Goal: Task Accomplishment & Management: Manage account settings

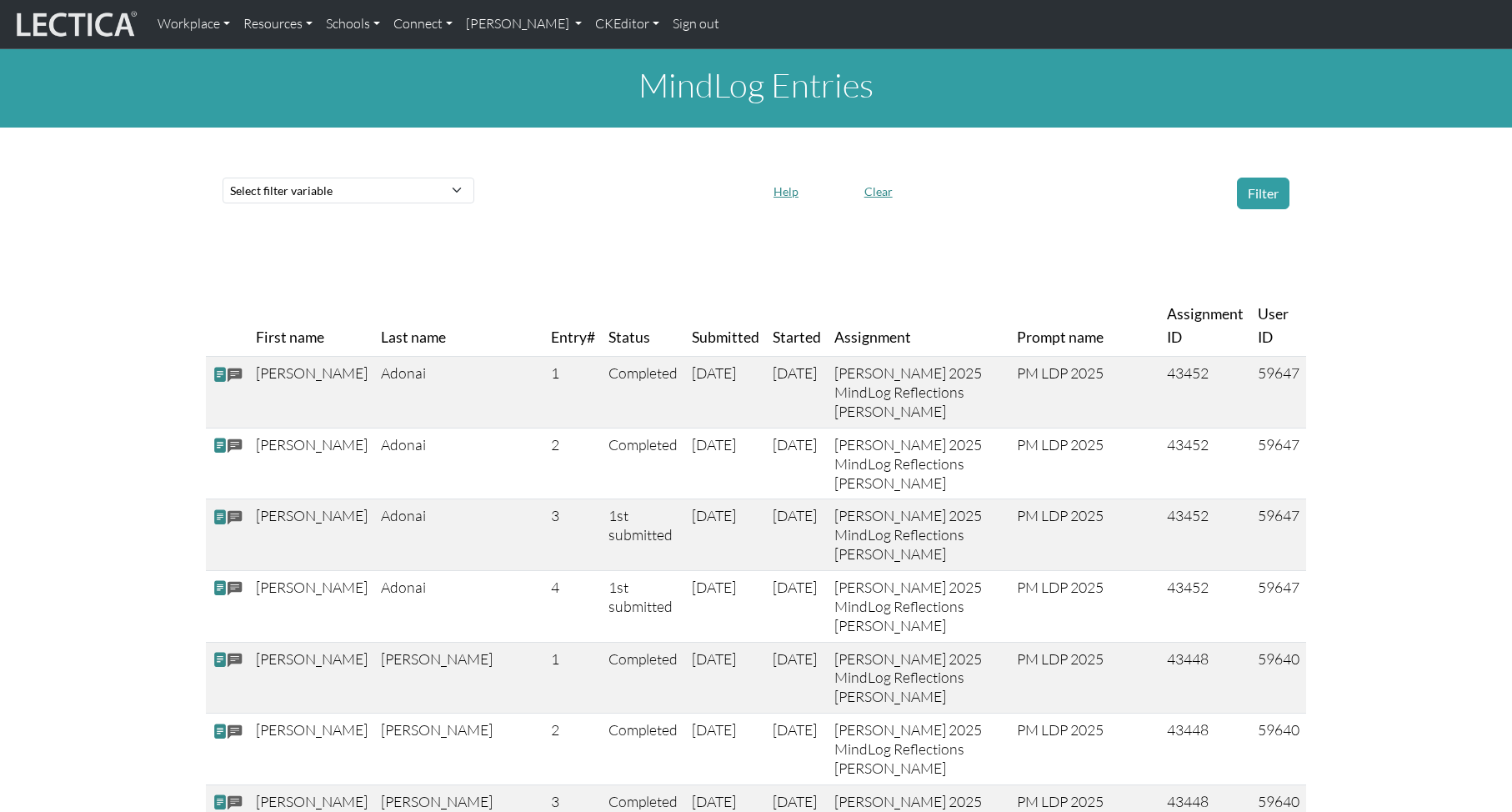
scroll to position [4, 0]
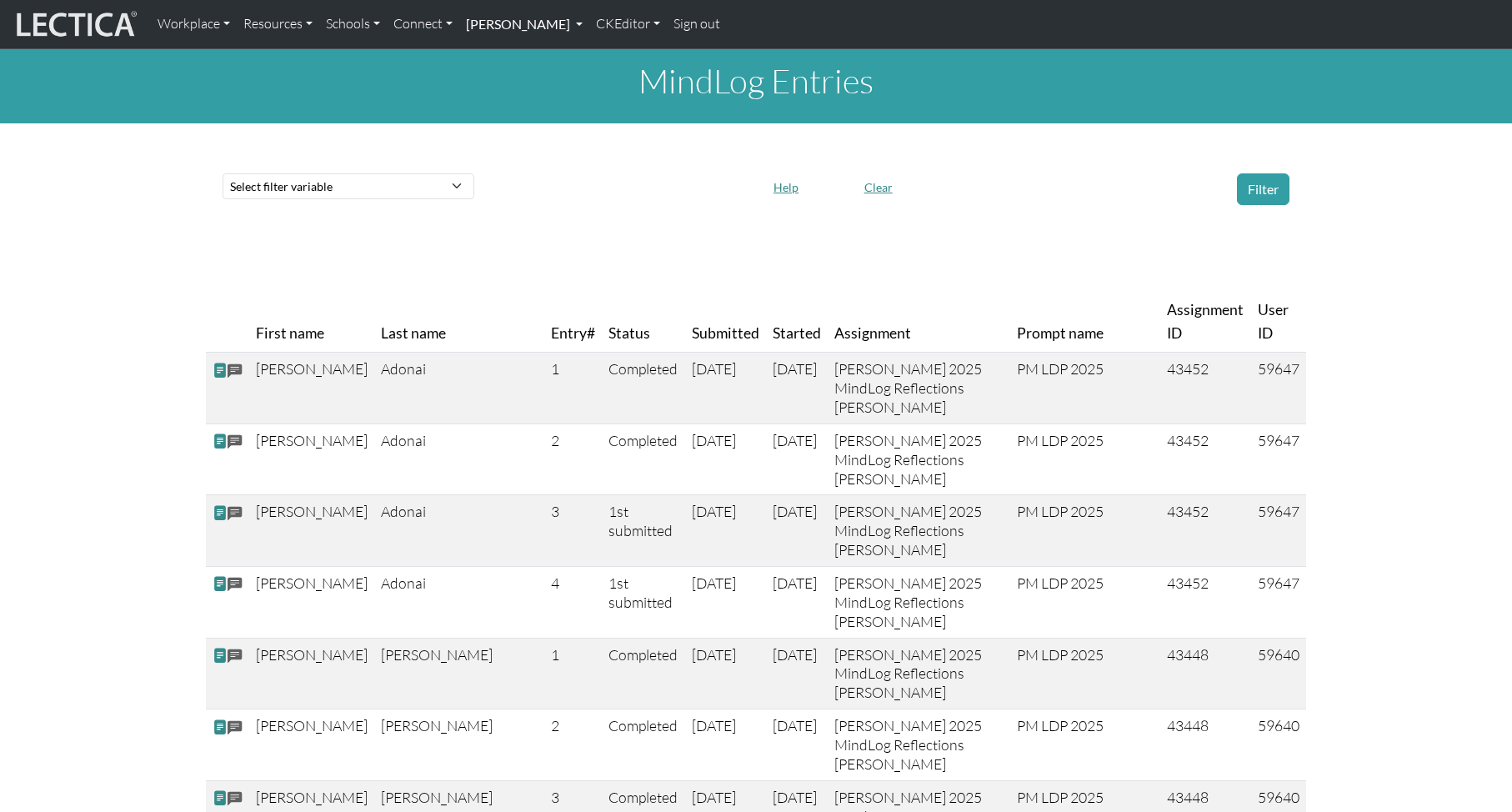
click at [530, 31] on link "[PERSON_NAME]" at bounding box center [524, 25] width 130 height 35
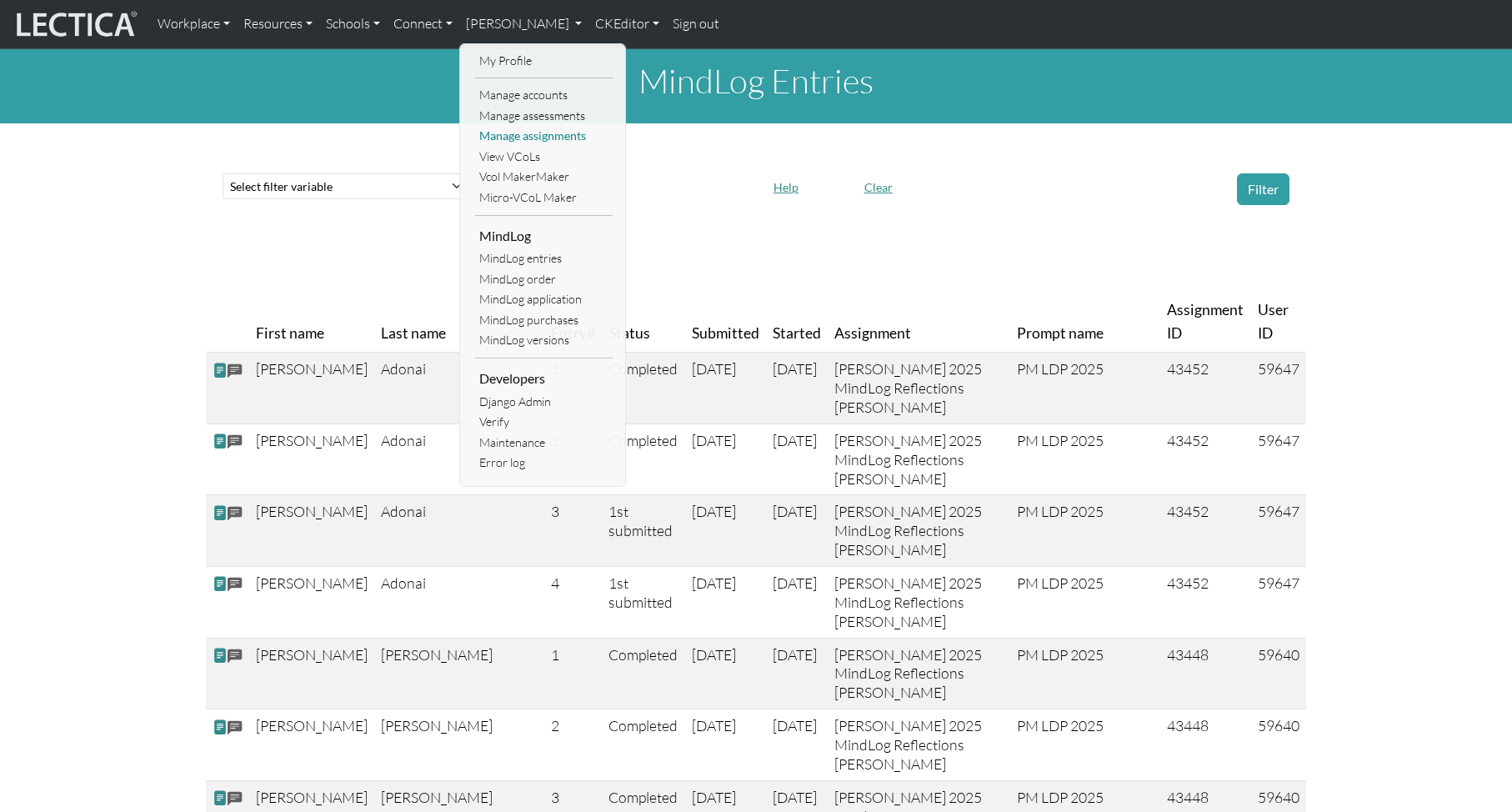
click at [546, 134] on link "Manage assignments" at bounding box center [544, 135] width 137 height 21
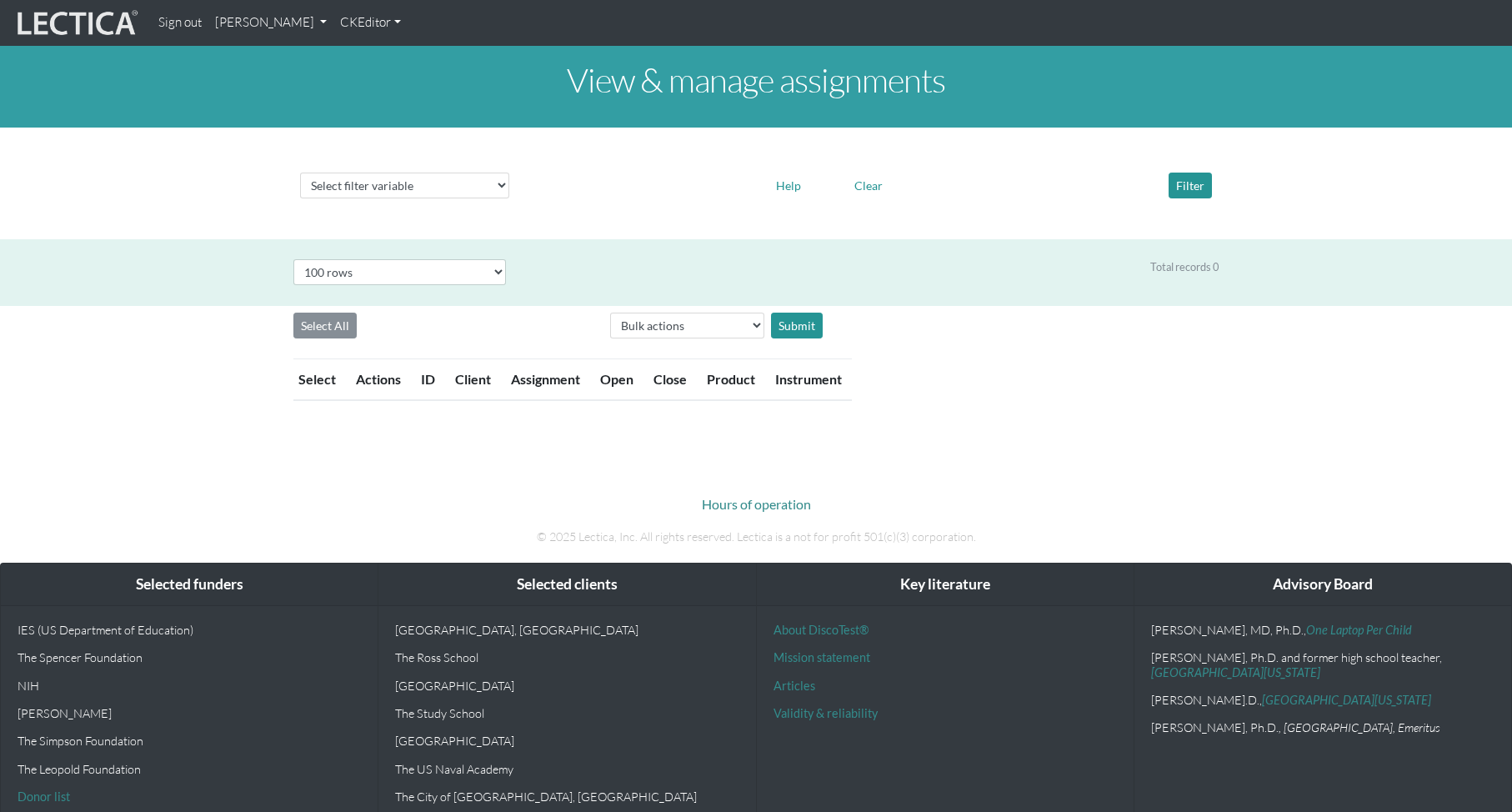
select select "100"
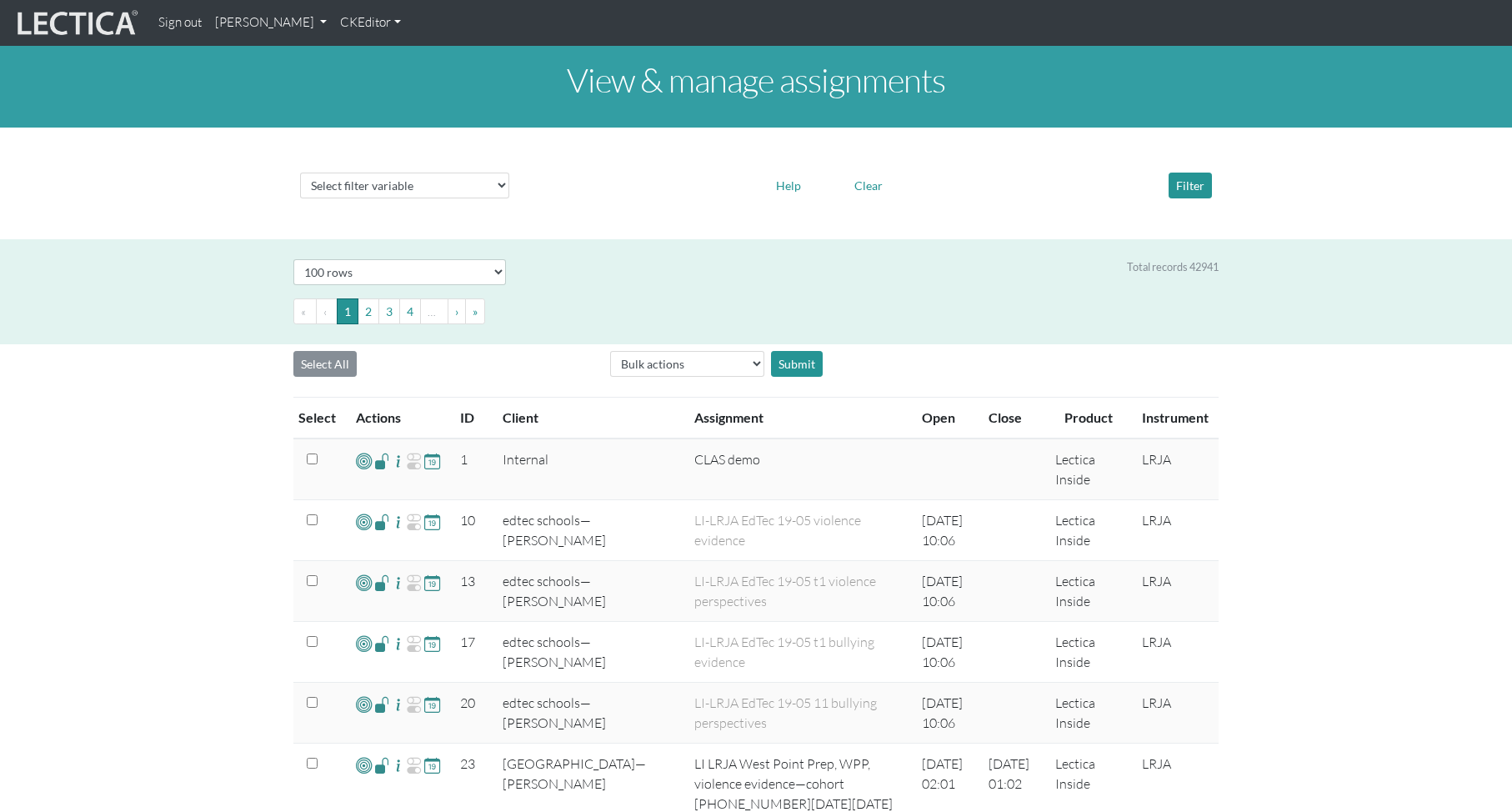
click at [470, 418] on th "ID" at bounding box center [471, 419] width 42 height 42
click at [469, 416] on th "ID" at bounding box center [471, 419] width 42 height 42
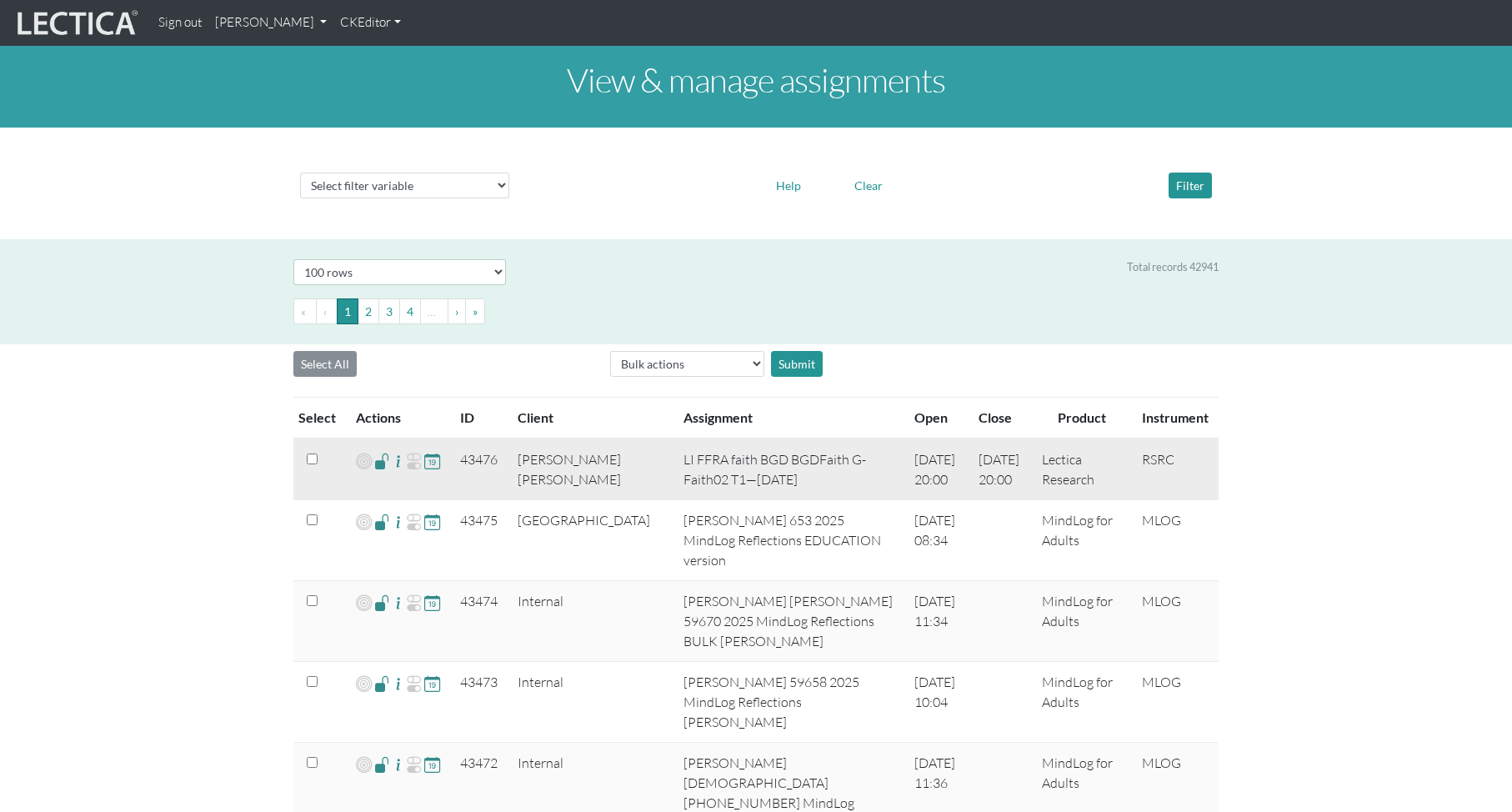
click at [378, 462] on span at bounding box center [382, 461] width 16 height 20
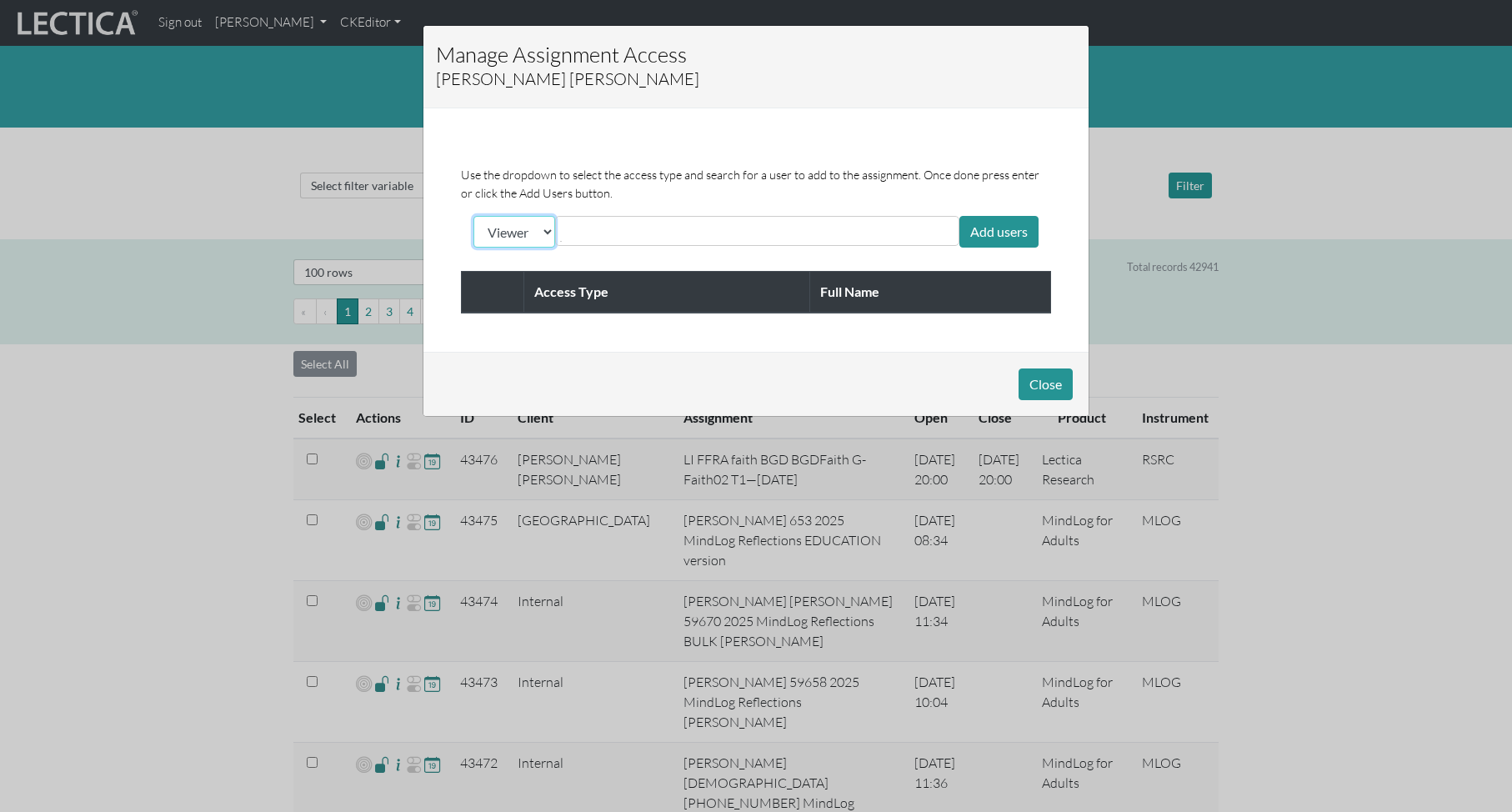
click at [543, 229] on select "Viewer Limited Client" at bounding box center [514, 231] width 81 height 31
select select "client"
click at [474, 216] on select "Viewer Limited Client" at bounding box center [514, 231] width 81 height 31
click at [717, 233] on div at bounding box center [757, 230] width 404 height 30
click at [654, 223] on input "text" at bounding box center [633, 230] width 148 height 20
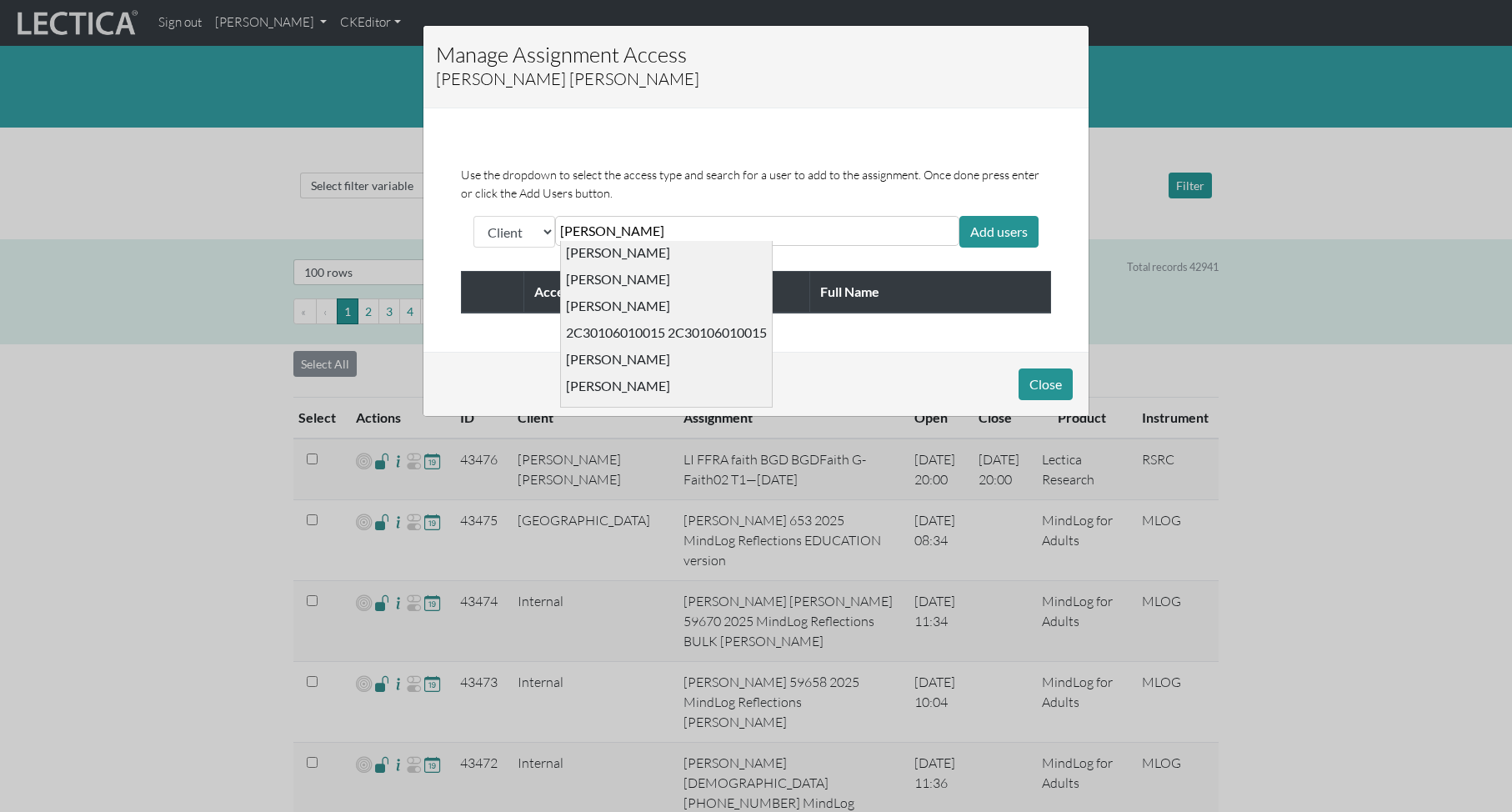
scroll to position [326, 0]
drag, startPoint x: 634, startPoint y: 234, endPoint x: 556, endPoint y: 227, distance: 78.3
click at [556, 227] on div "[PERSON_NAME] gr [PERSON_NAME] [PERSON_NAME] [PERSON_NAME] [PERSON_NAME] [PERSO…" at bounding box center [757, 230] width 404 height 30
click at [584, 222] on input "[PERSON_NAME]" at bounding box center [633, 230] width 148 height 20
type input "[PERSON_NAME]"
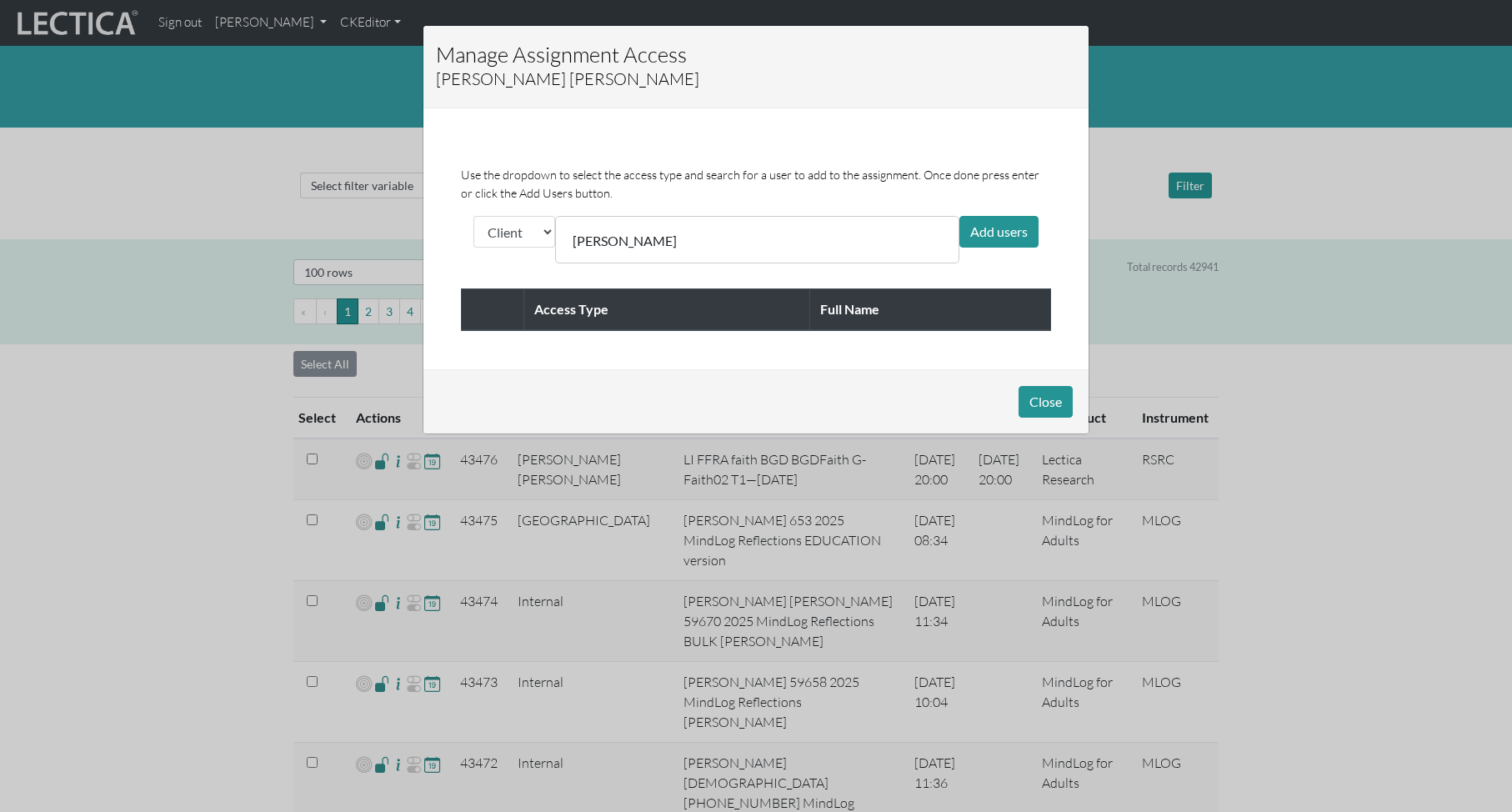
click at [687, 235] on div "[PERSON_NAME]" at bounding box center [625, 239] width 126 height 34
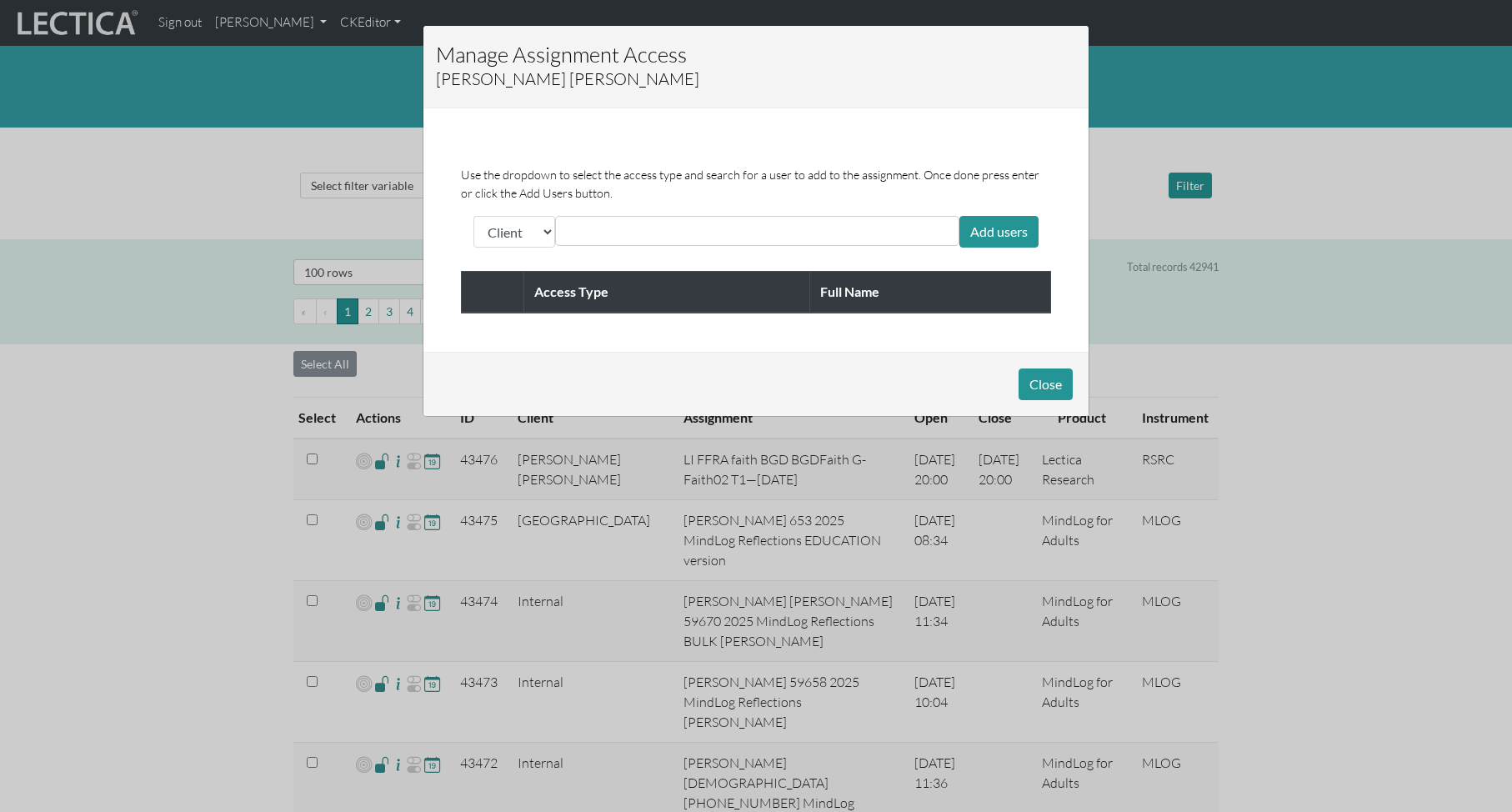
click at [642, 228] on input "text" at bounding box center [633, 230] width 148 height 20
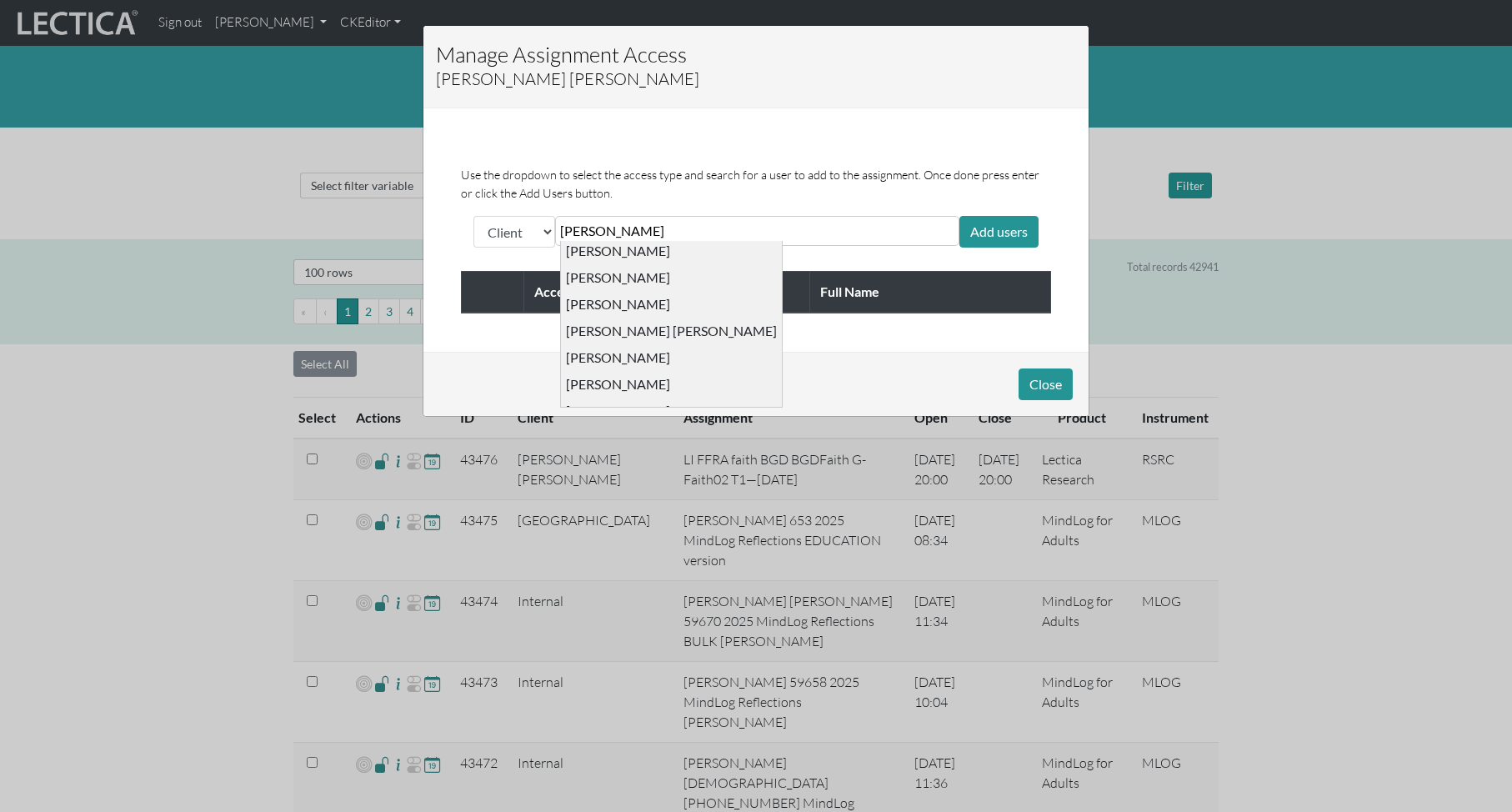
scroll to position [228, 0]
type input "[PERSON_NAME]"
click at [610, 289] on div "[EMAIL_ADDRESS][DOMAIN_NAME] [PERSON_NAME]" at bounding box center [618, 292] width 104 height 17
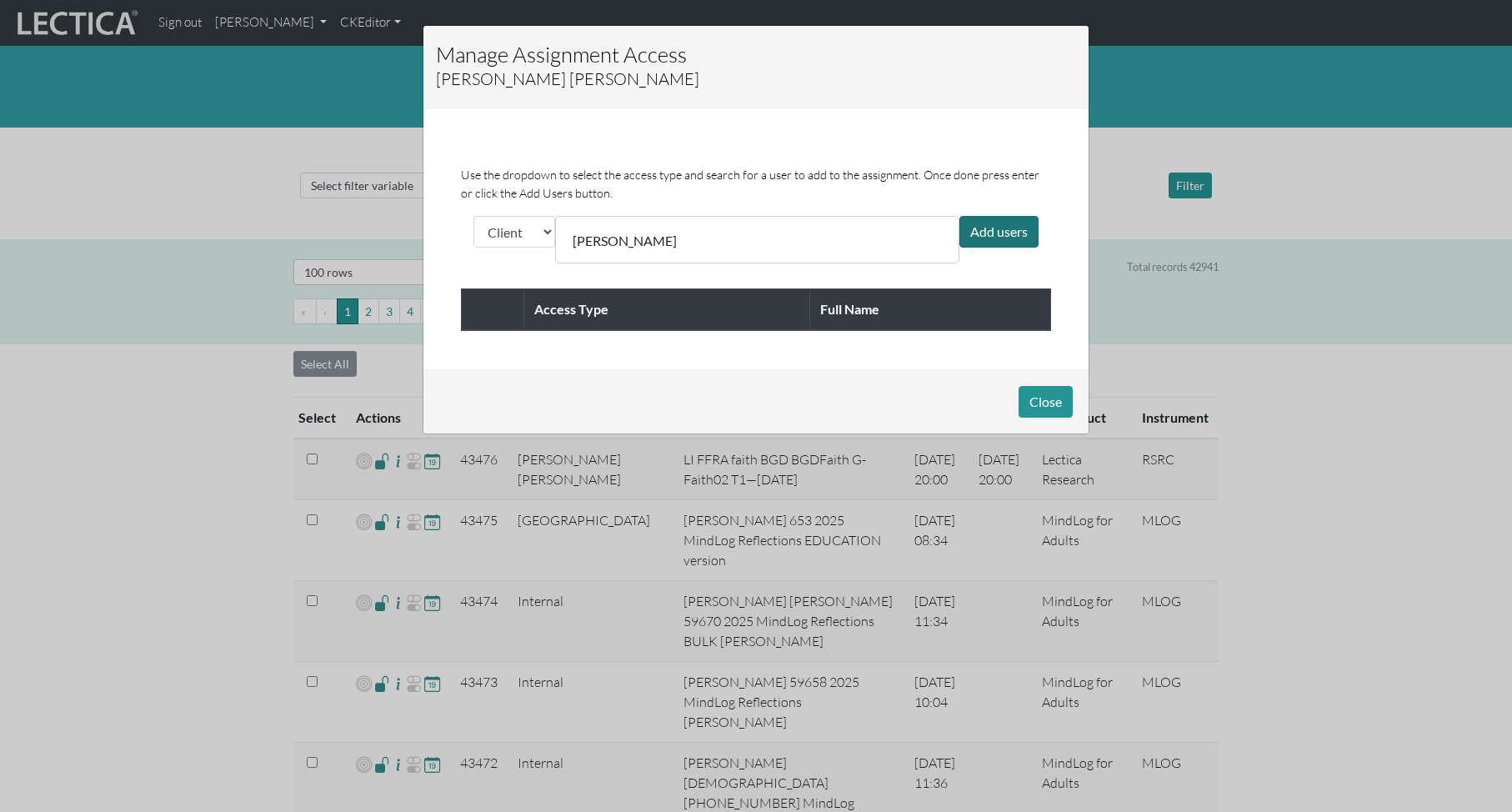
click at [984, 229] on div "Add users" at bounding box center [999, 231] width 79 height 31
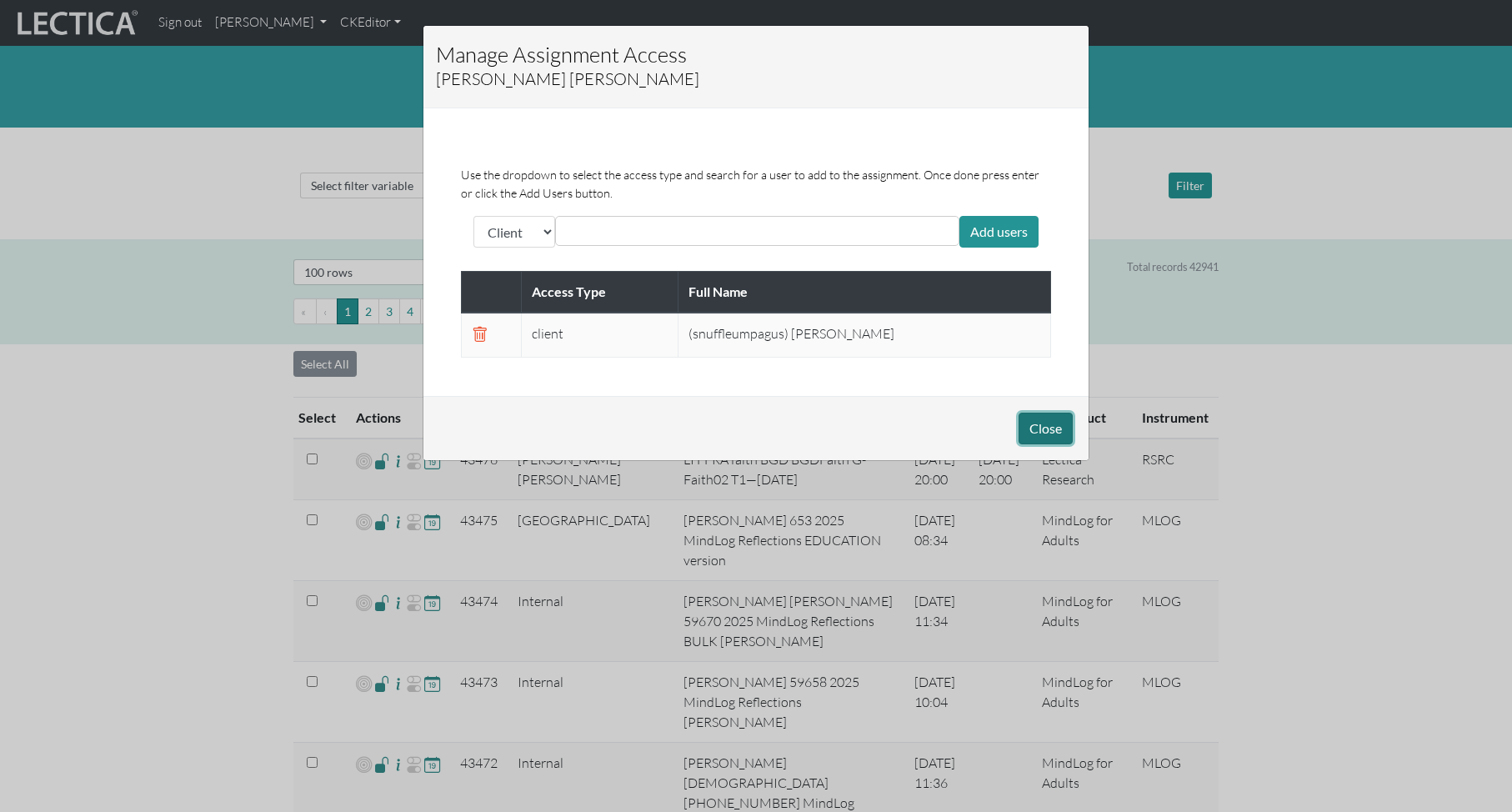
click at [1046, 432] on button "Close" at bounding box center [1045, 429] width 54 height 31
